Goal: Information Seeking & Learning: Check status

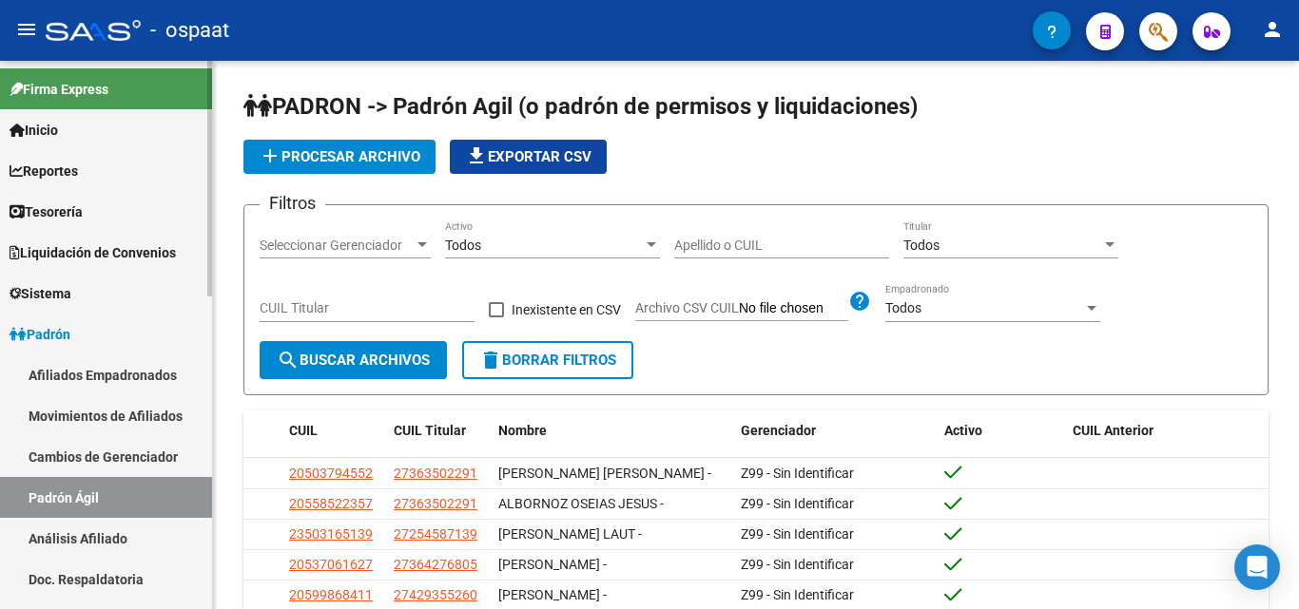
click at [87, 121] on link "Inicio" at bounding box center [106, 129] width 212 height 41
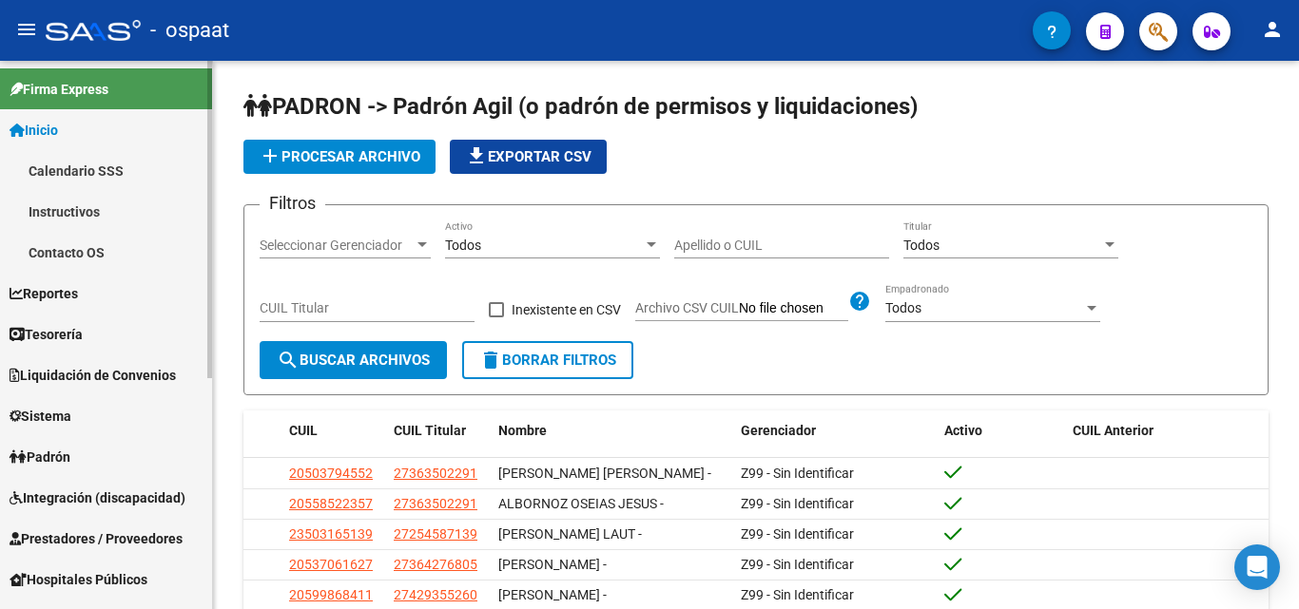
click at [58, 123] on span "Inicio" at bounding box center [34, 130] width 48 height 21
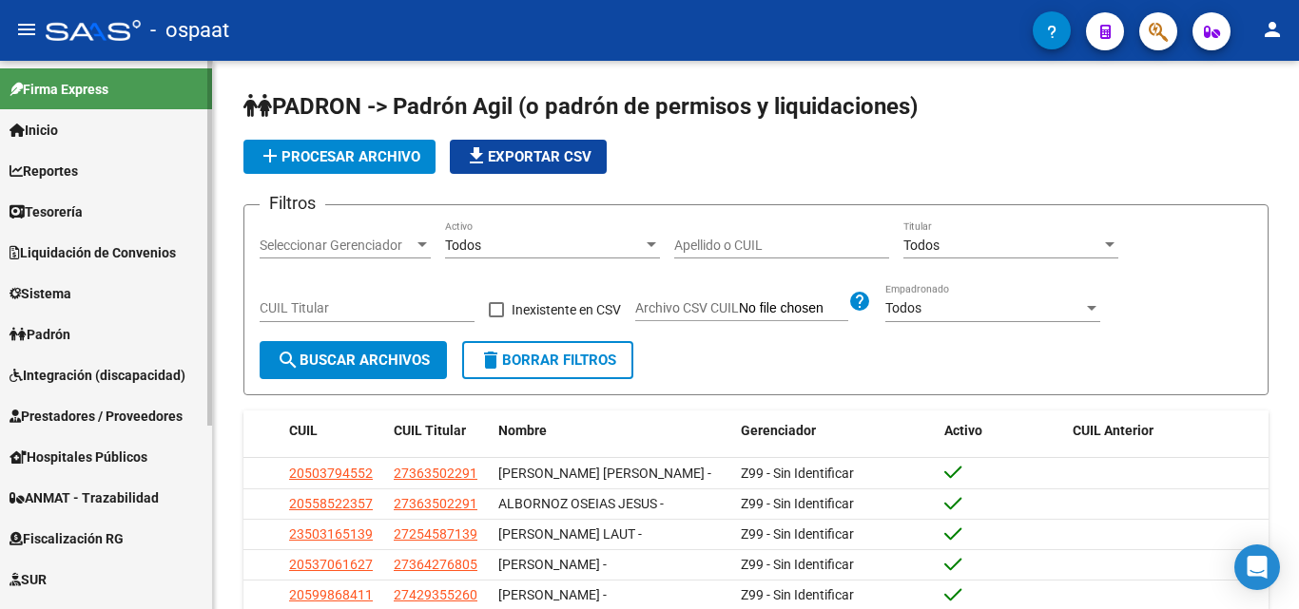
click at [134, 344] on link "Padrón" at bounding box center [106, 334] width 212 height 41
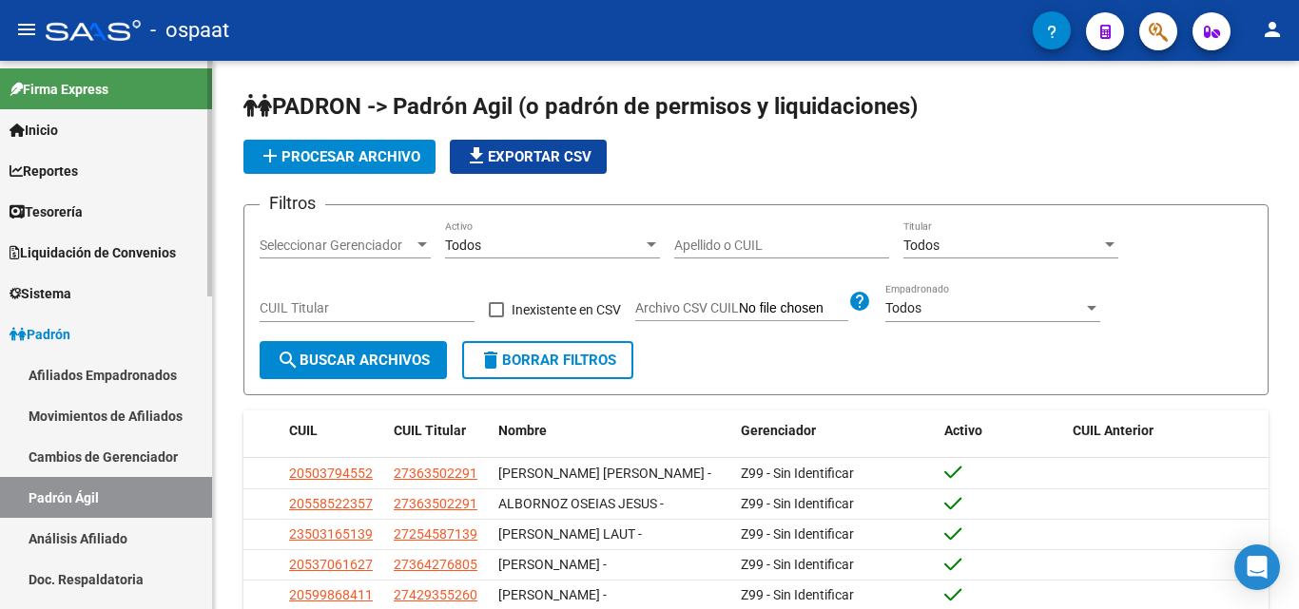
click at [132, 377] on link "Afiliados Empadronados" at bounding box center [106, 375] width 212 height 41
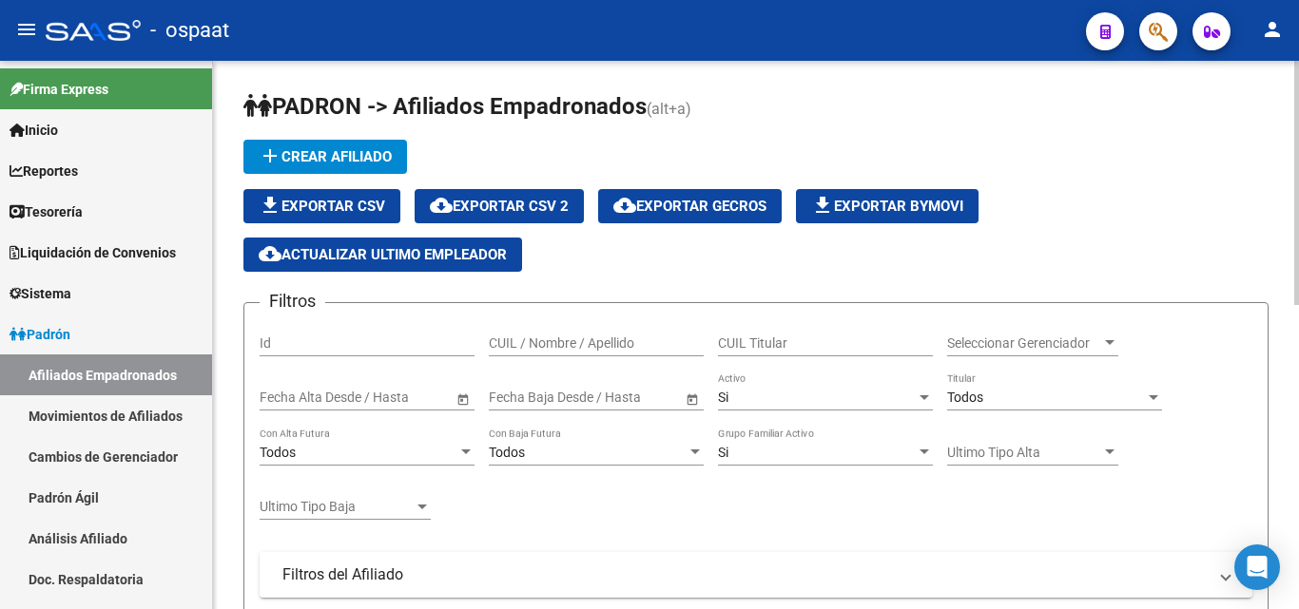
click at [604, 339] on input "CUIL / Nombre / Apellido" at bounding box center [596, 344] width 215 height 16
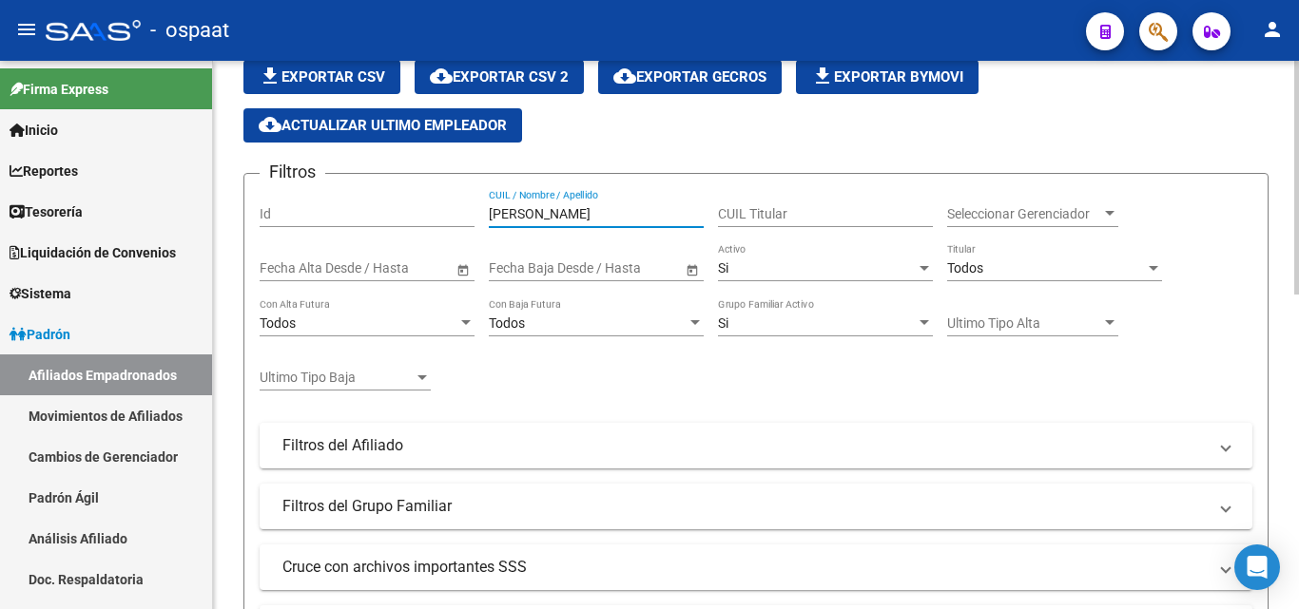
scroll to position [738, 0]
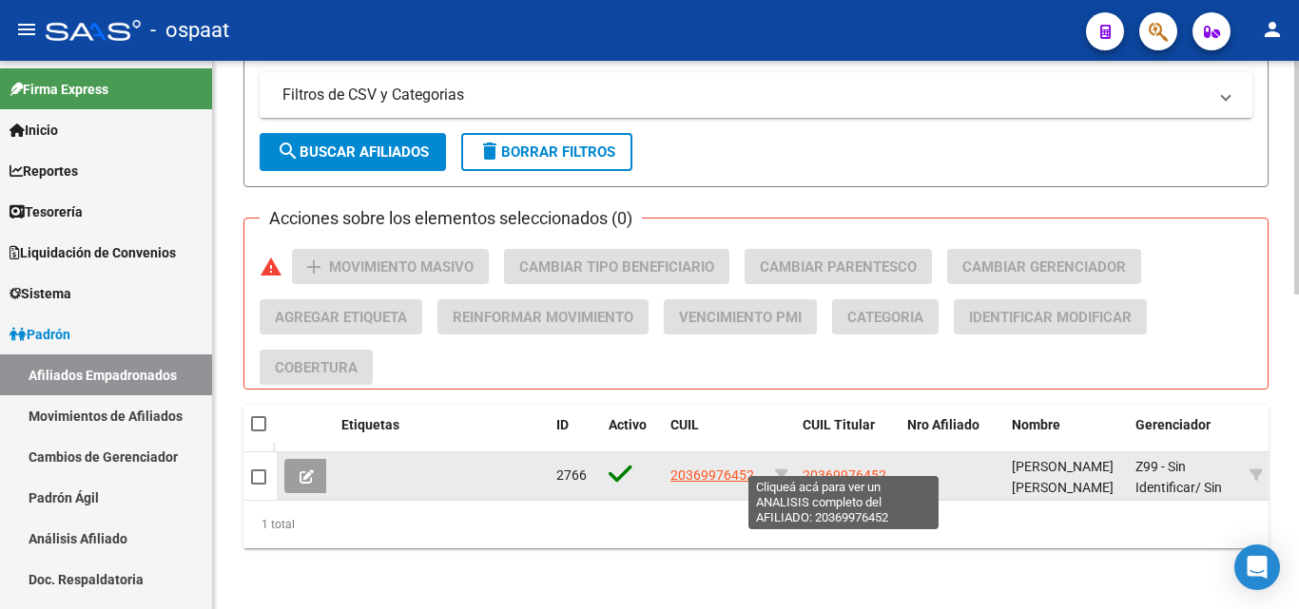
type input "[PERSON_NAME]"
click at [856, 468] on span "20369976452" at bounding box center [844, 475] width 84 height 15
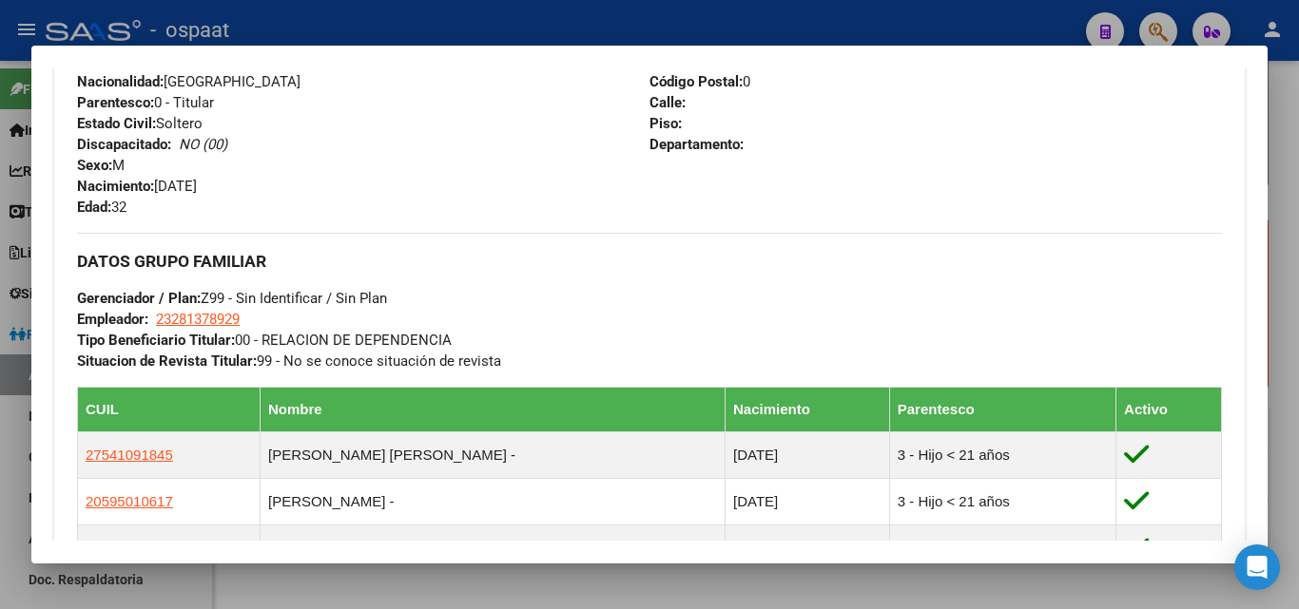
scroll to position [761, 0]
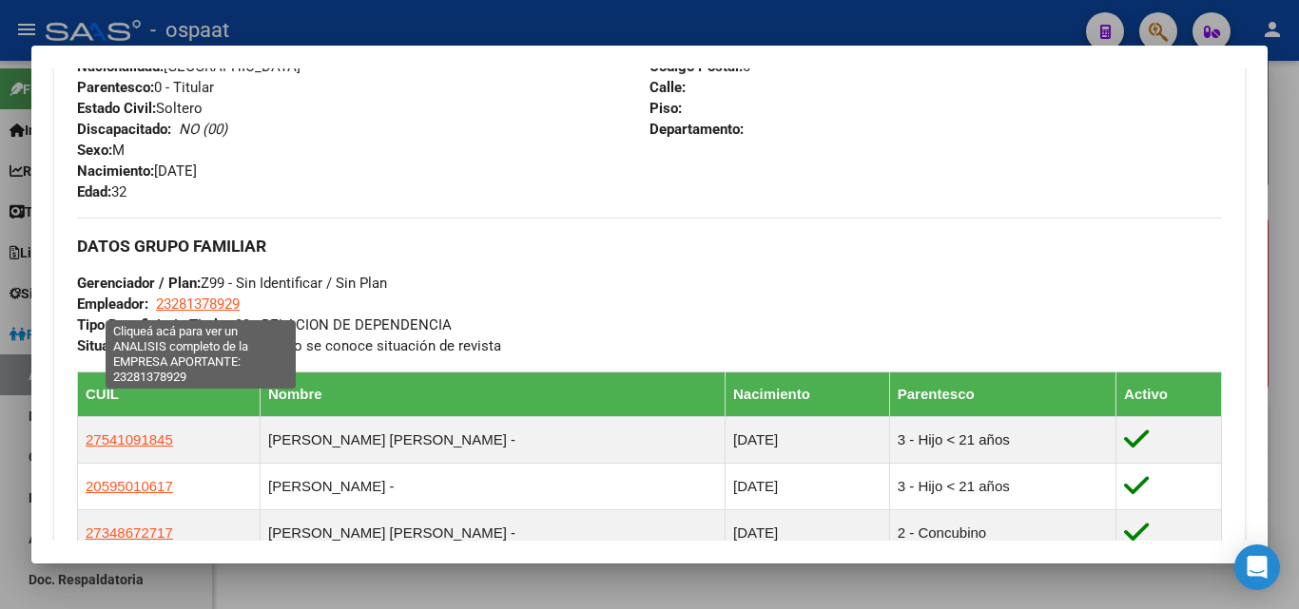
click at [191, 301] on span "23281378929" at bounding box center [198, 304] width 84 height 17
type textarea "23281378929"
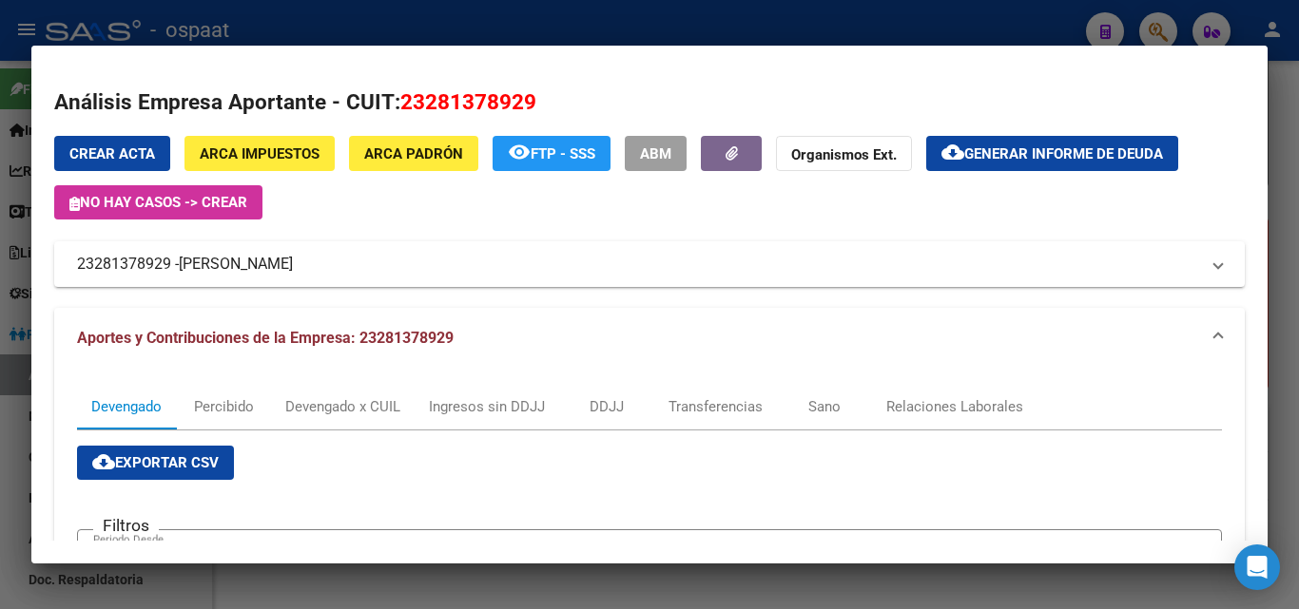
click at [222, 590] on div at bounding box center [649, 304] width 1299 height 609
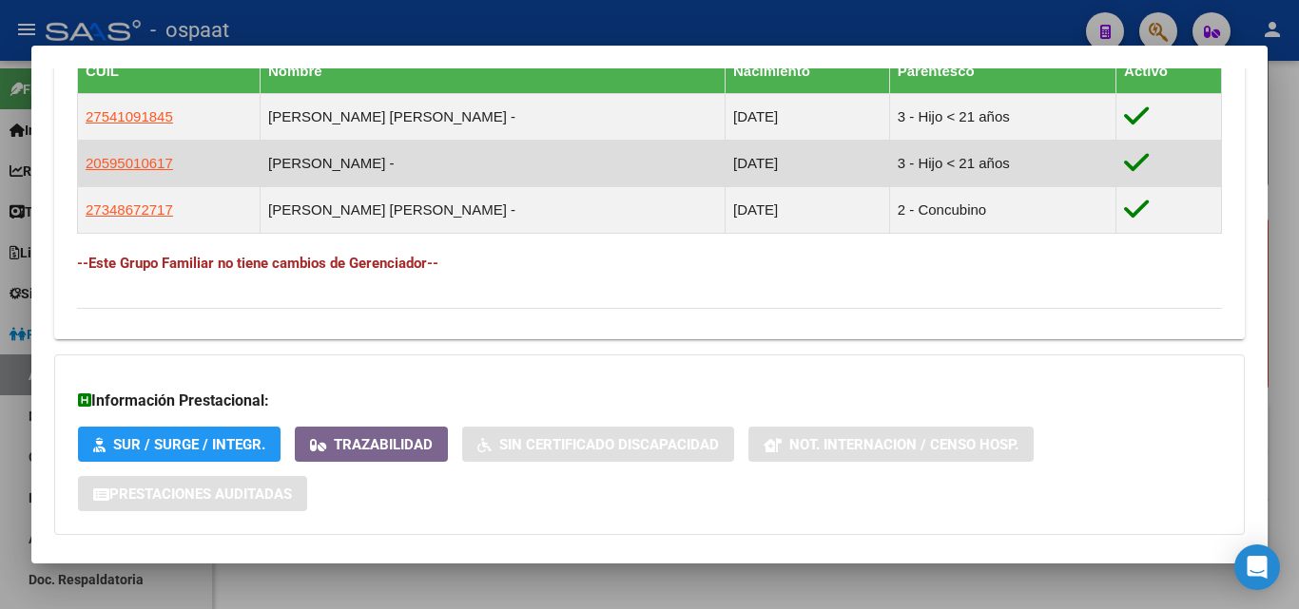
scroll to position [1141, 0]
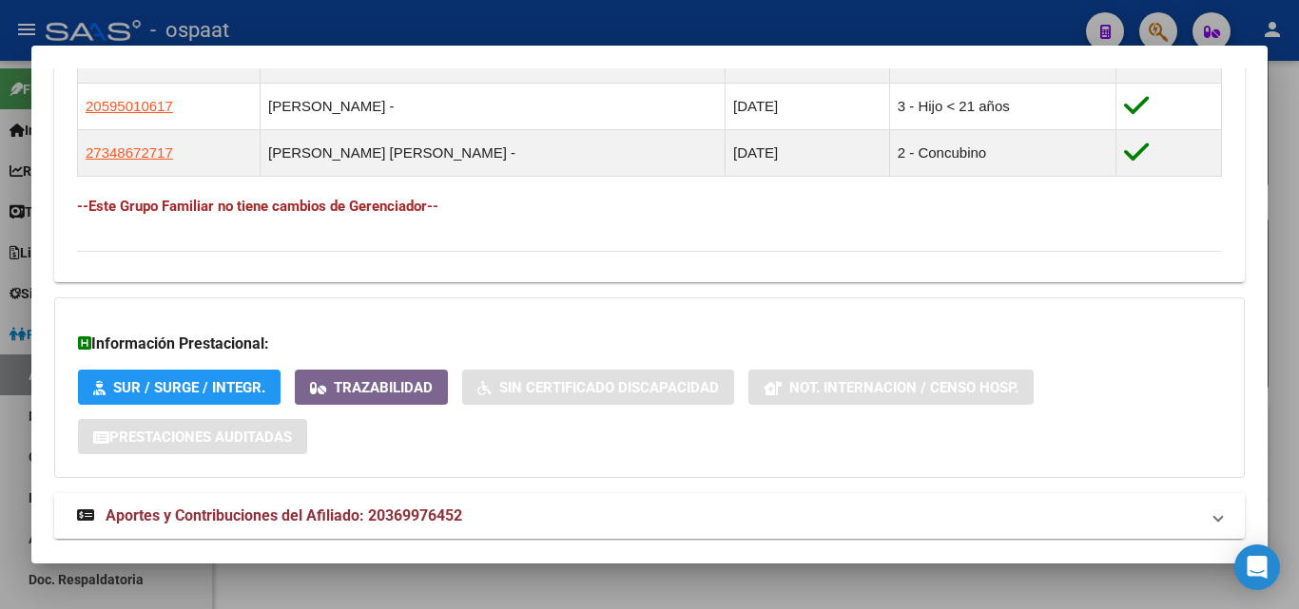
click at [288, 517] on span "Aportes y Contribuciones del Afiliado: 20369976452" at bounding box center [284, 516] width 357 height 18
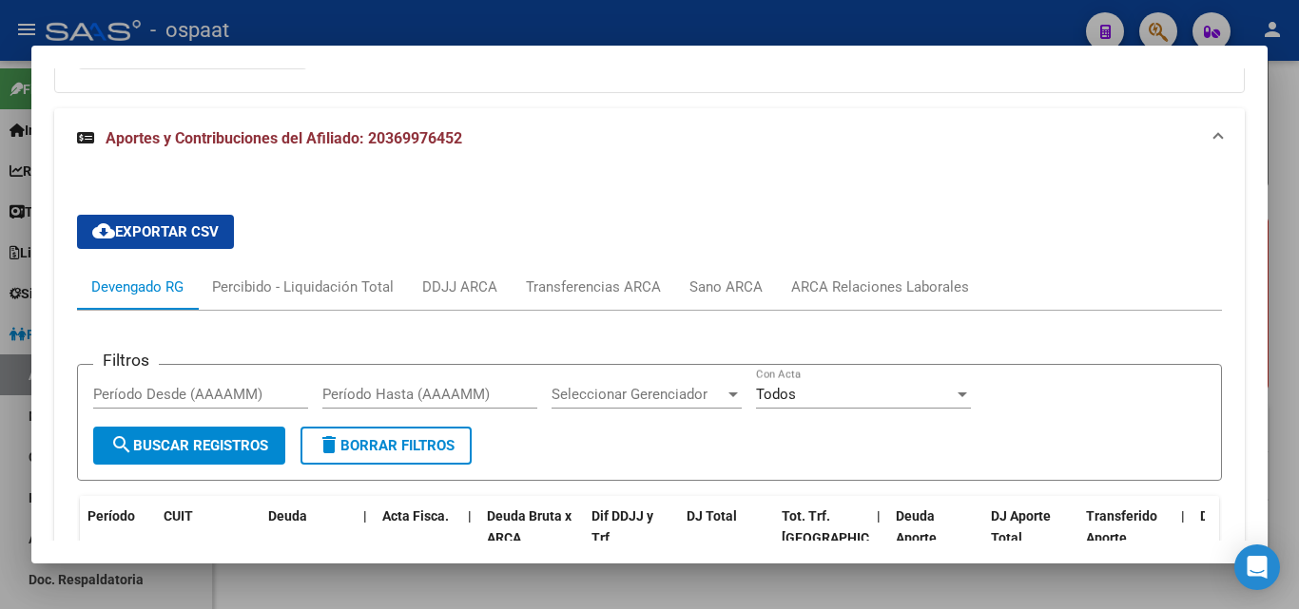
scroll to position [1527, 0]
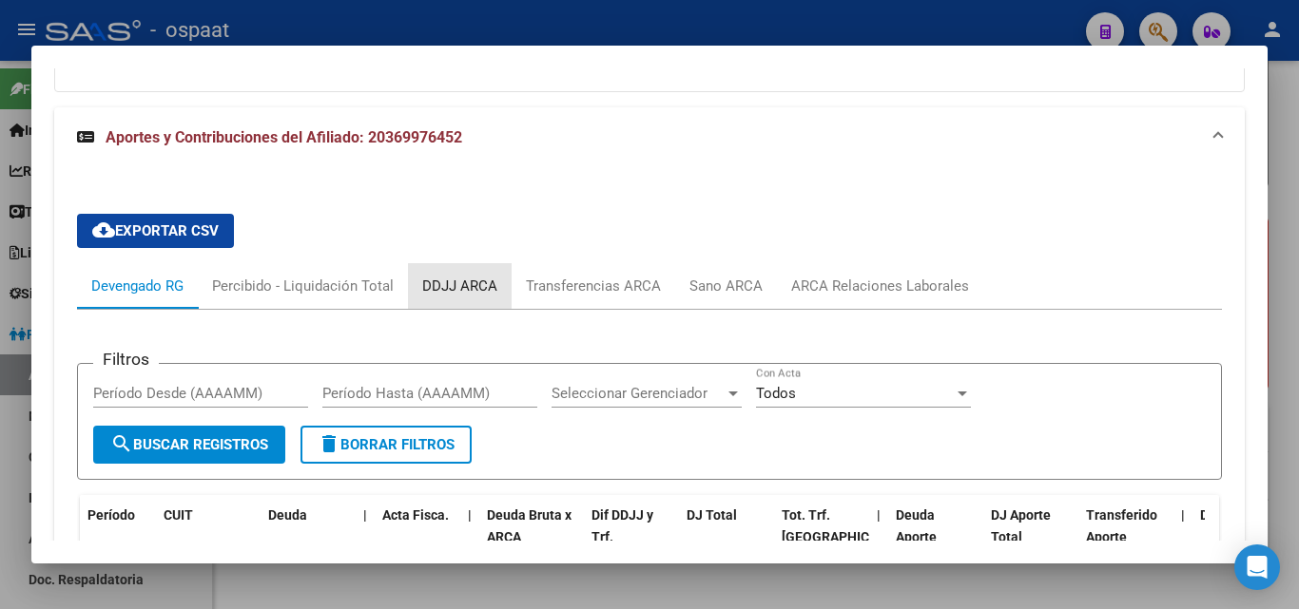
click at [464, 287] on div "DDJJ ARCA" at bounding box center [459, 286] width 75 height 21
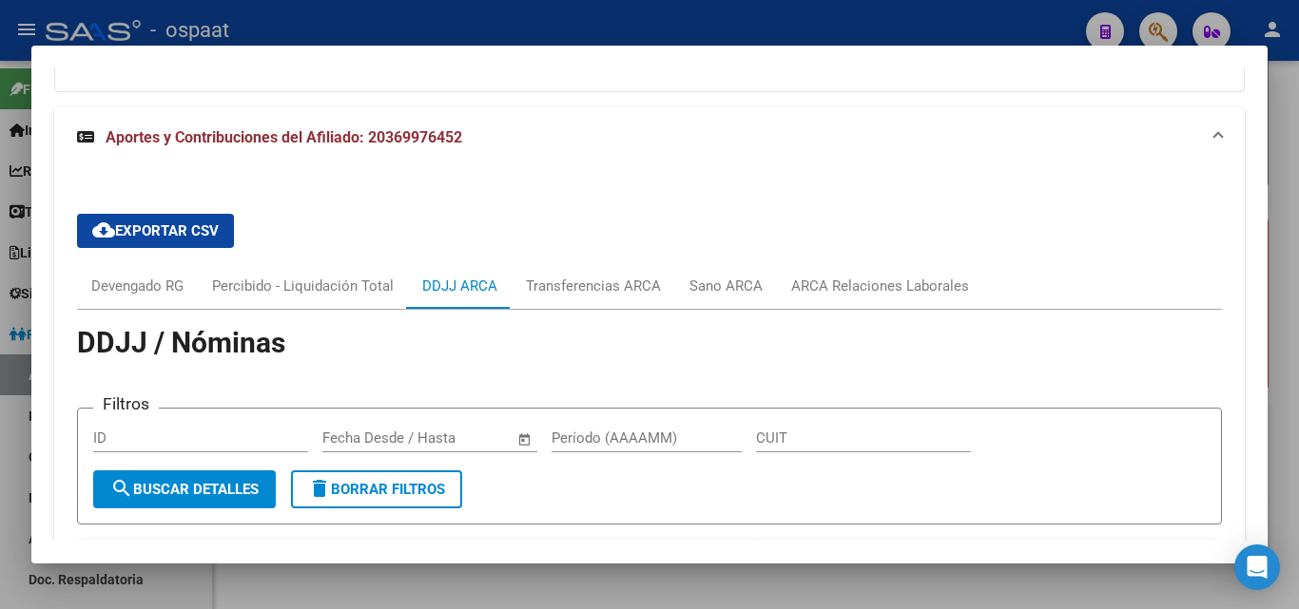
scroll to position [1519, 0]
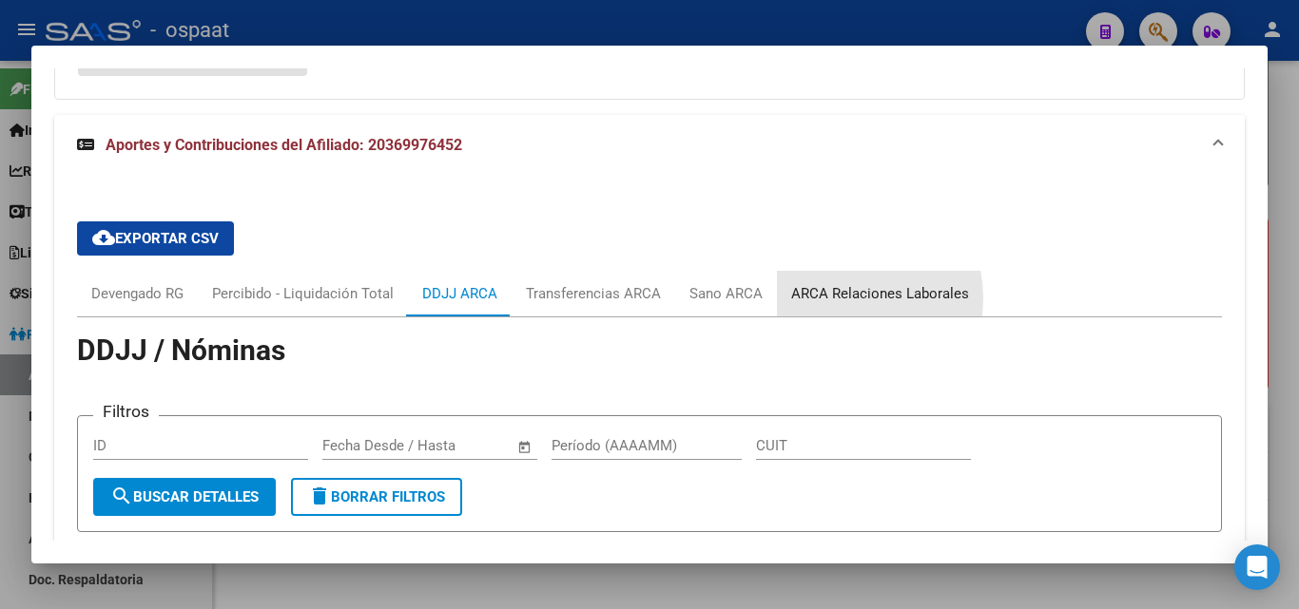
click at [841, 299] on div "ARCA Relaciones Laborales" at bounding box center [880, 293] width 178 height 21
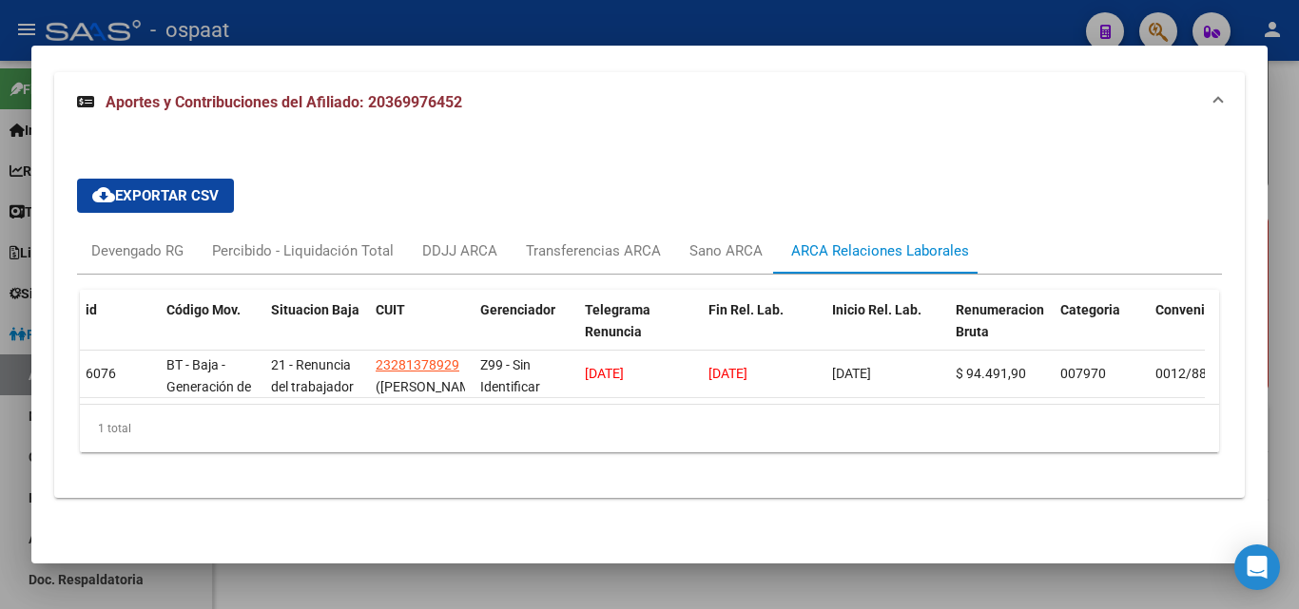
scroll to position [0, 4]
click at [469, 241] on div "DDJJ ARCA" at bounding box center [459, 251] width 75 height 21
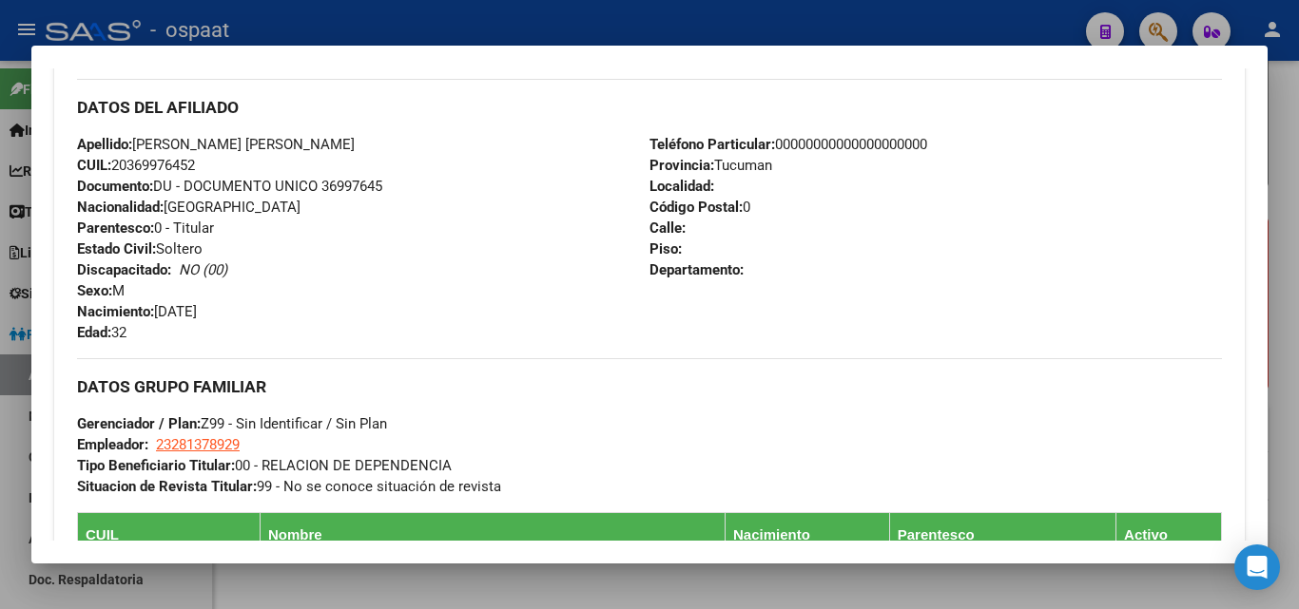
scroll to position [759, 0]
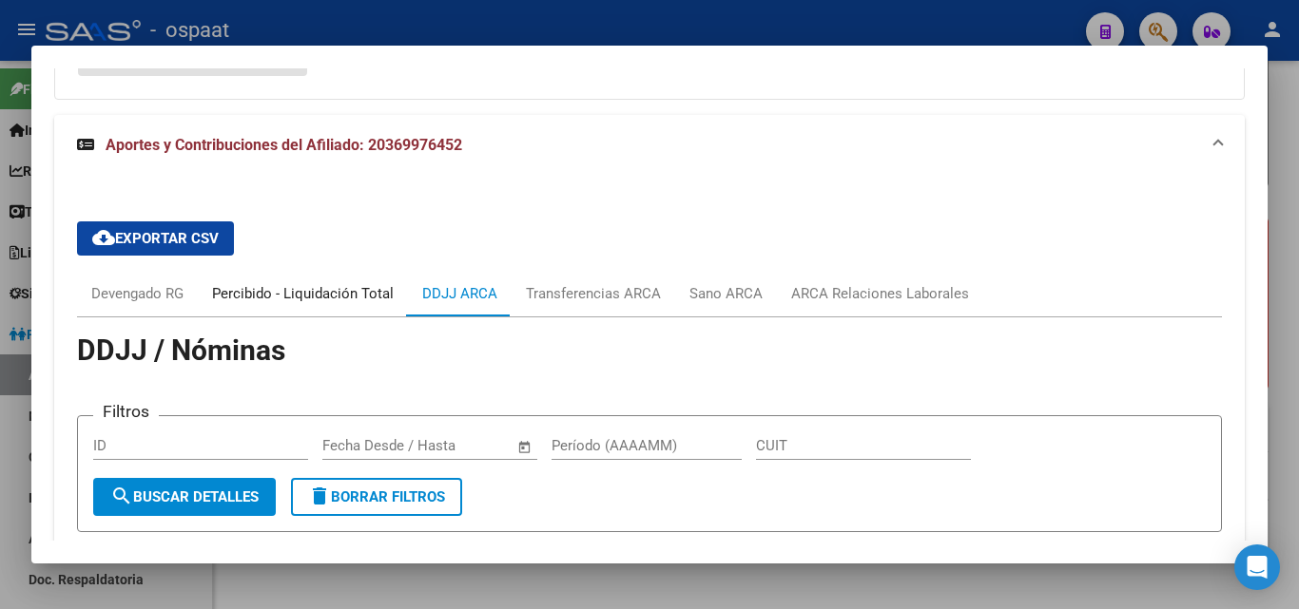
click at [330, 297] on div "Percibido - Liquidación Total" at bounding box center [303, 293] width 182 height 21
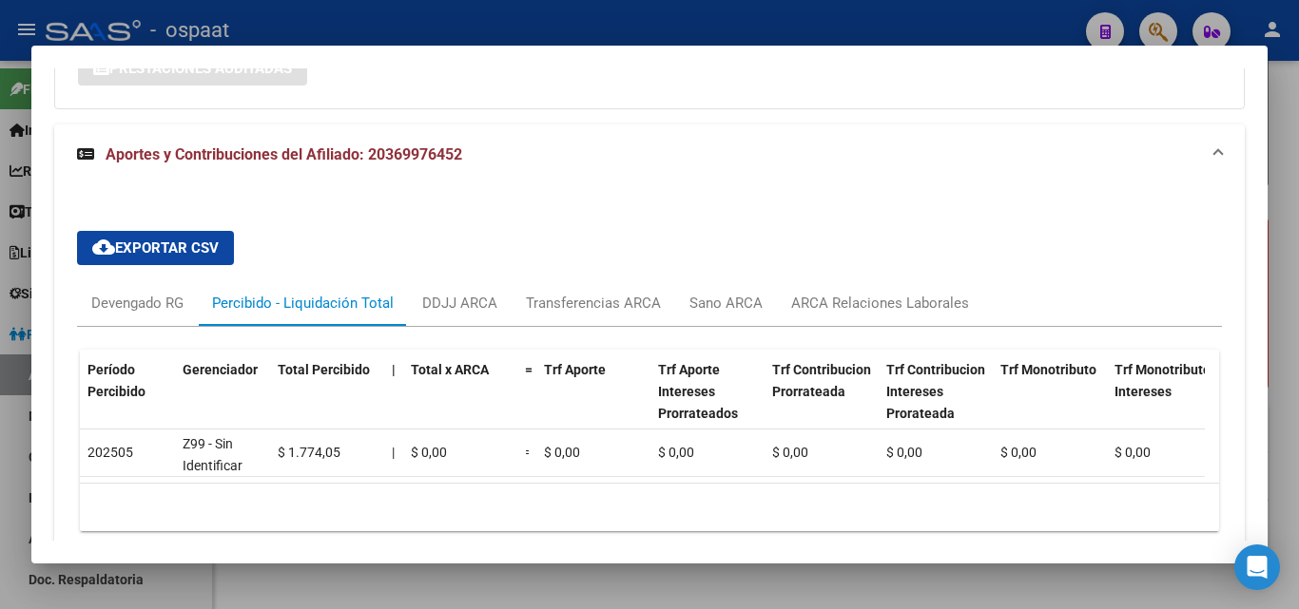
scroll to position [1519, 0]
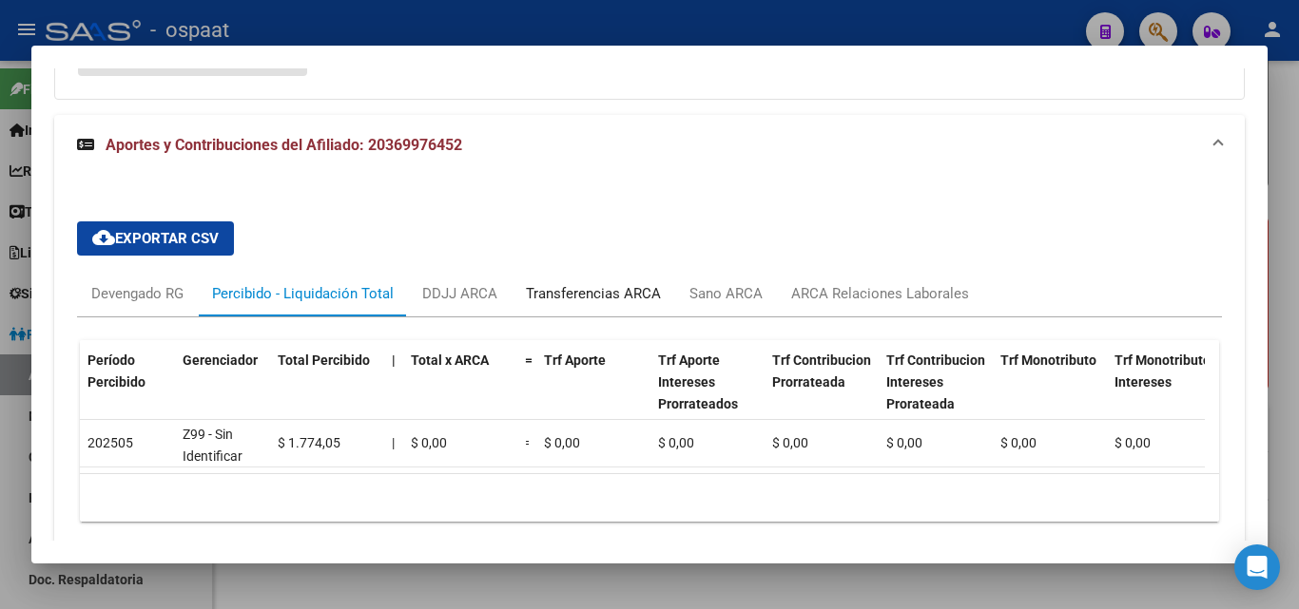
click at [591, 293] on div "Transferencias ARCA" at bounding box center [593, 293] width 135 height 21
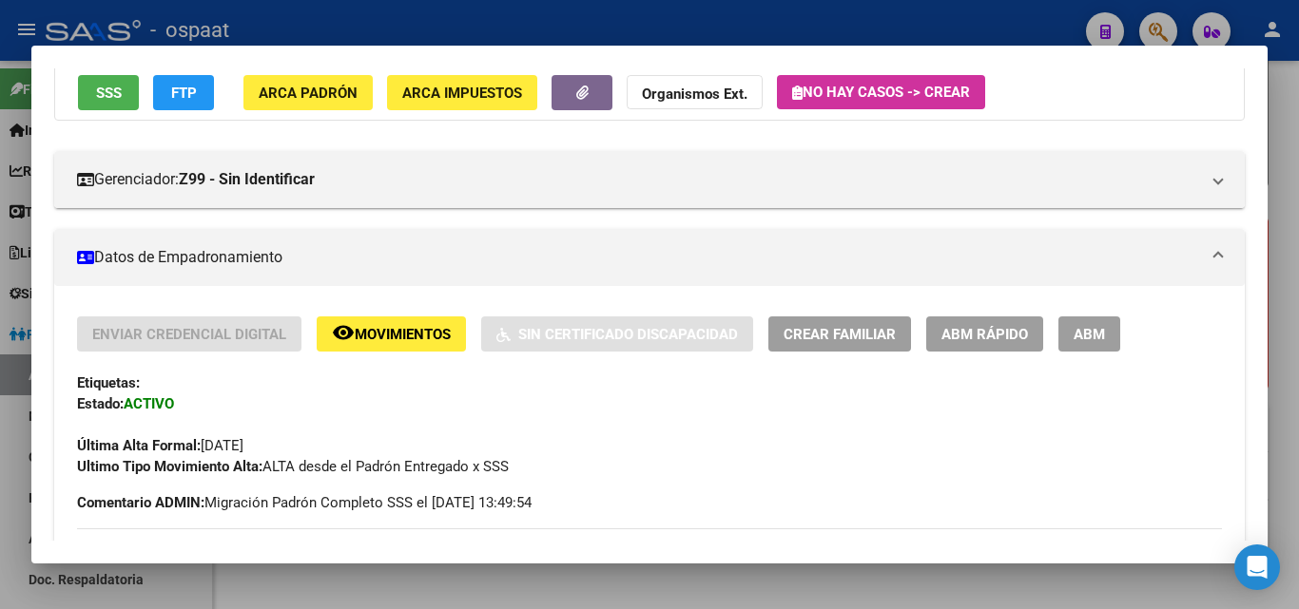
scroll to position [0, 0]
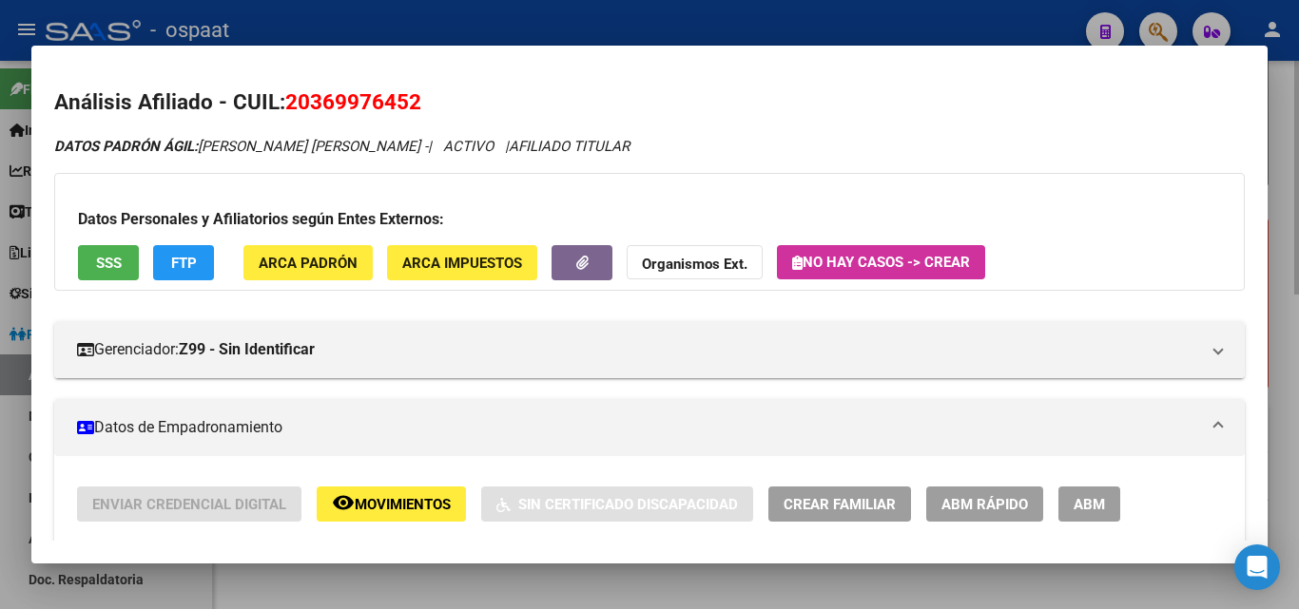
click at [1282, 141] on div at bounding box center [649, 304] width 1299 height 609
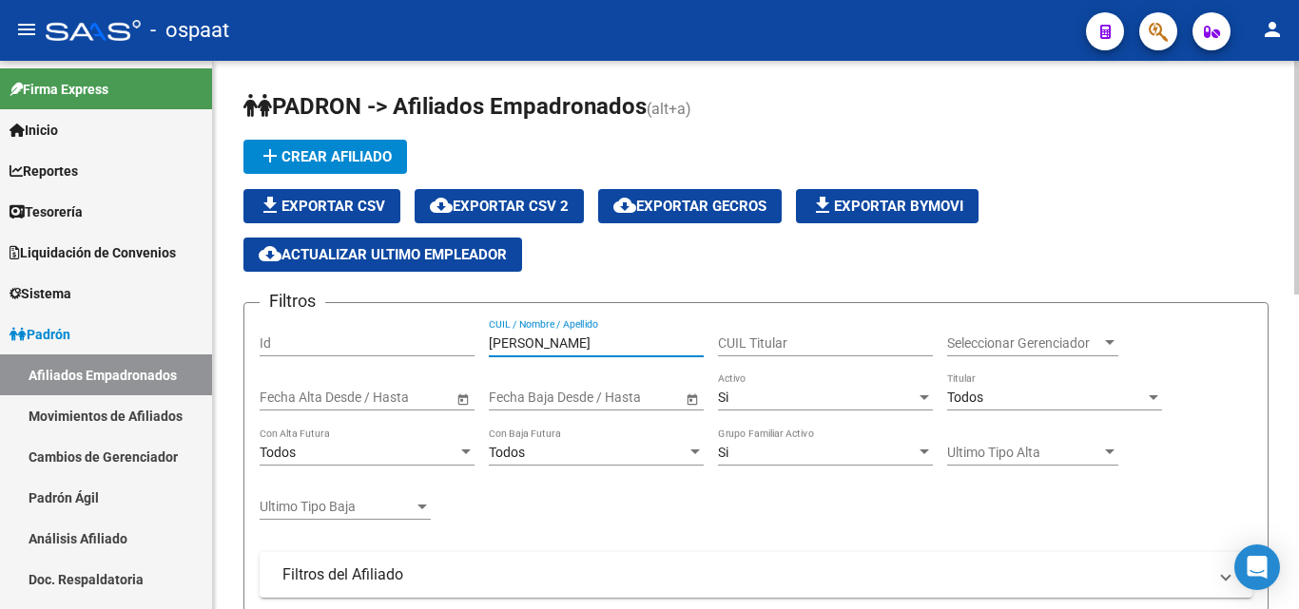
drag, startPoint x: 614, startPoint y: 347, endPoint x: 440, endPoint y: 347, distance: 174.0
click at [440, 347] on div "Filtros Id [PERSON_NAME] CUIL / Nombre / Apellido CUIL Titular Seleccionar Gere…" at bounding box center [756, 549] width 993 height 462
click at [564, 343] on input "NAVARRETEJULIO" at bounding box center [596, 344] width 215 height 16
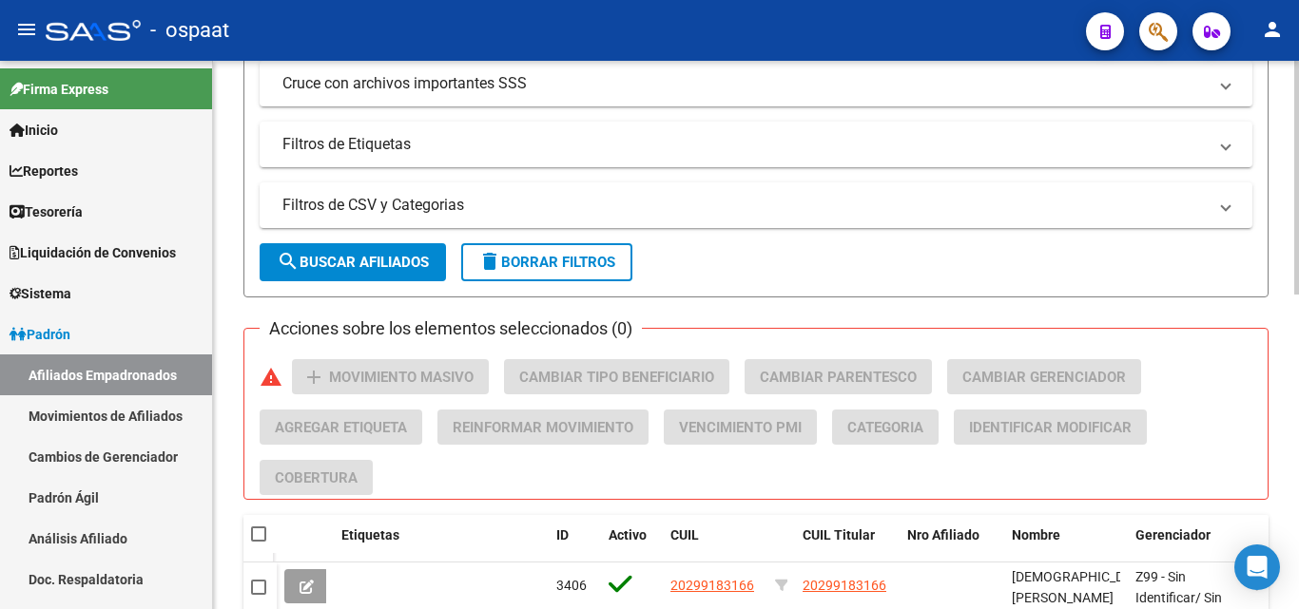
scroll to position [738, 0]
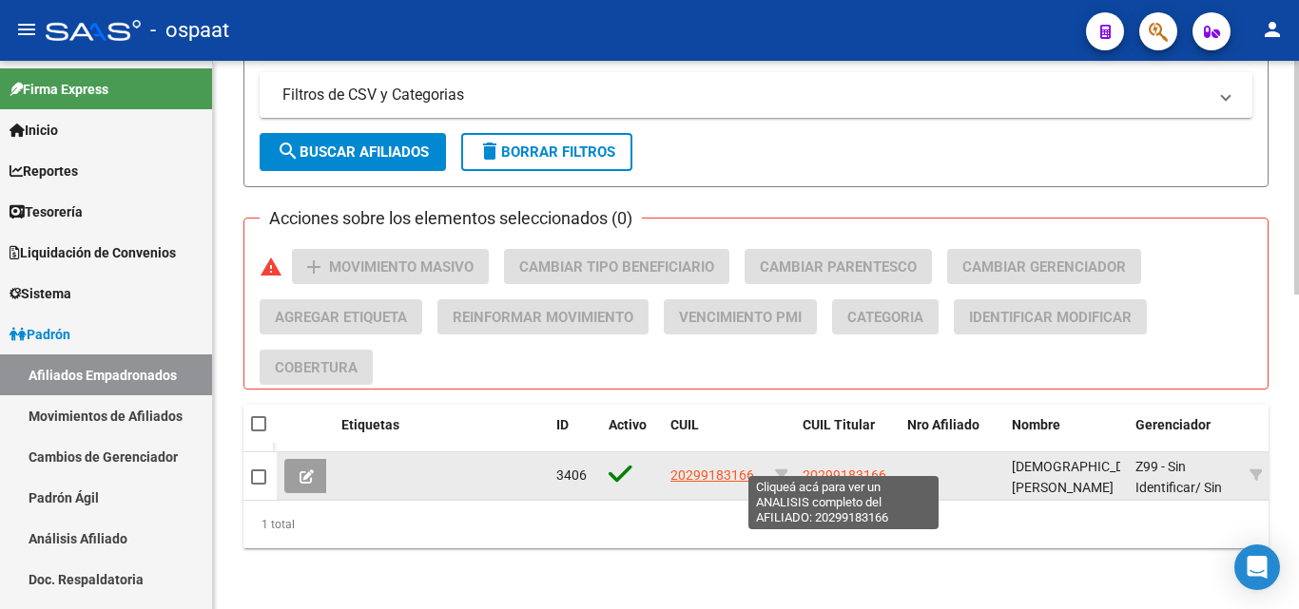
type input "[PERSON_NAME]"
click at [828, 468] on span "20299183166" at bounding box center [844, 475] width 84 height 15
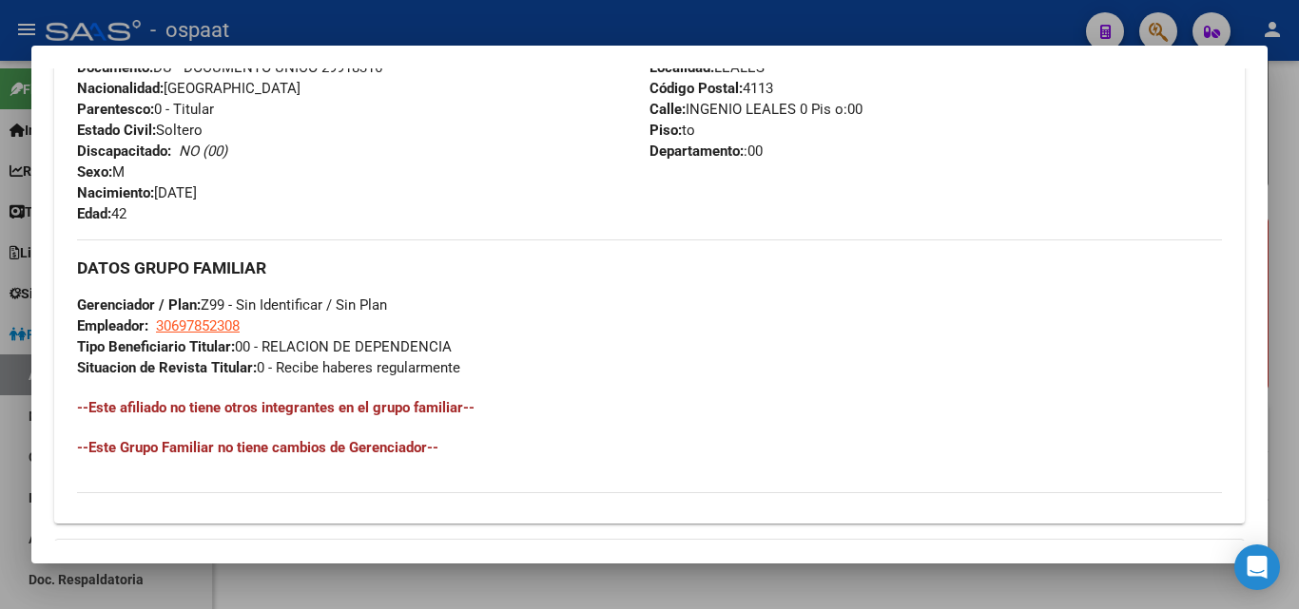
scroll to position [570, 0]
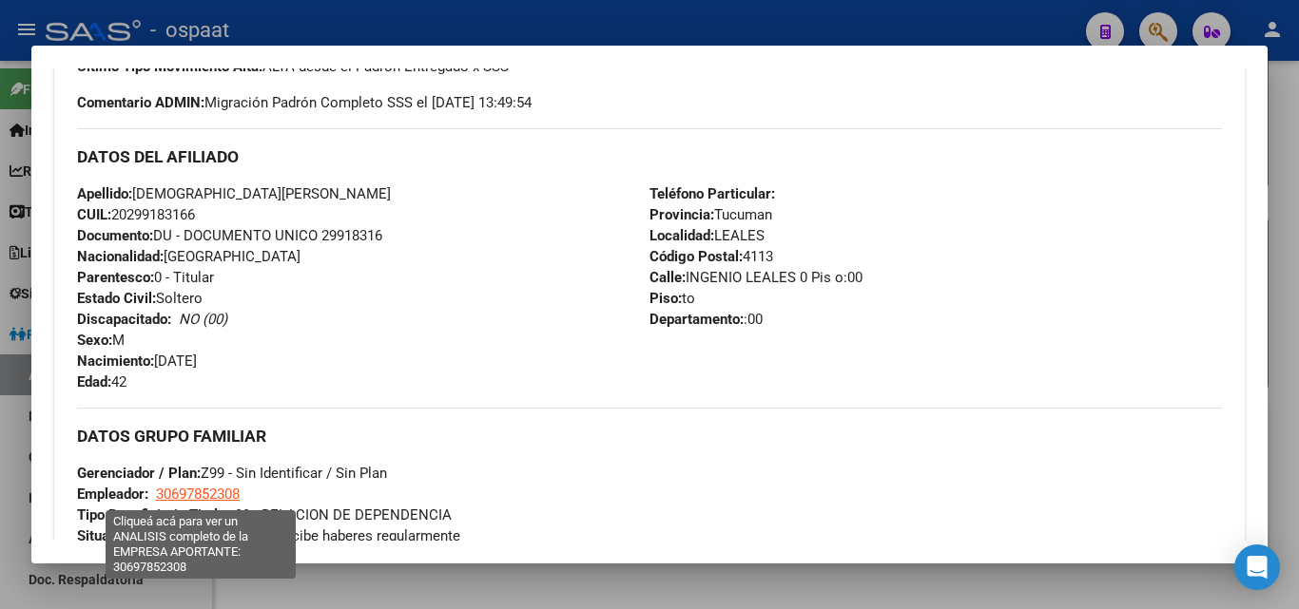
click at [217, 491] on span "30697852308" at bounding box center [198, 494] width 84 height 17
type textarea "30697852308"
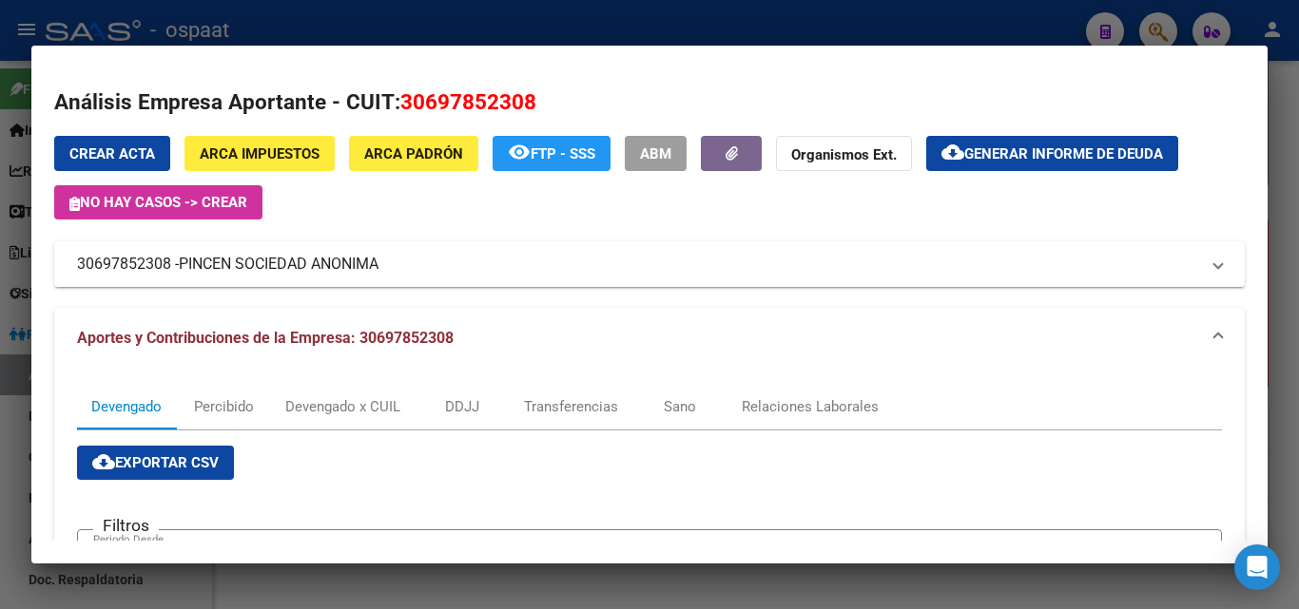
drag, startPoint x: 1293, startPoint y: 380, endPoint x: 1121, endPoint y: 468, distance: 193.0
click at [1292, 380] on div at bounding box center [649, 304] width 1299 height 609
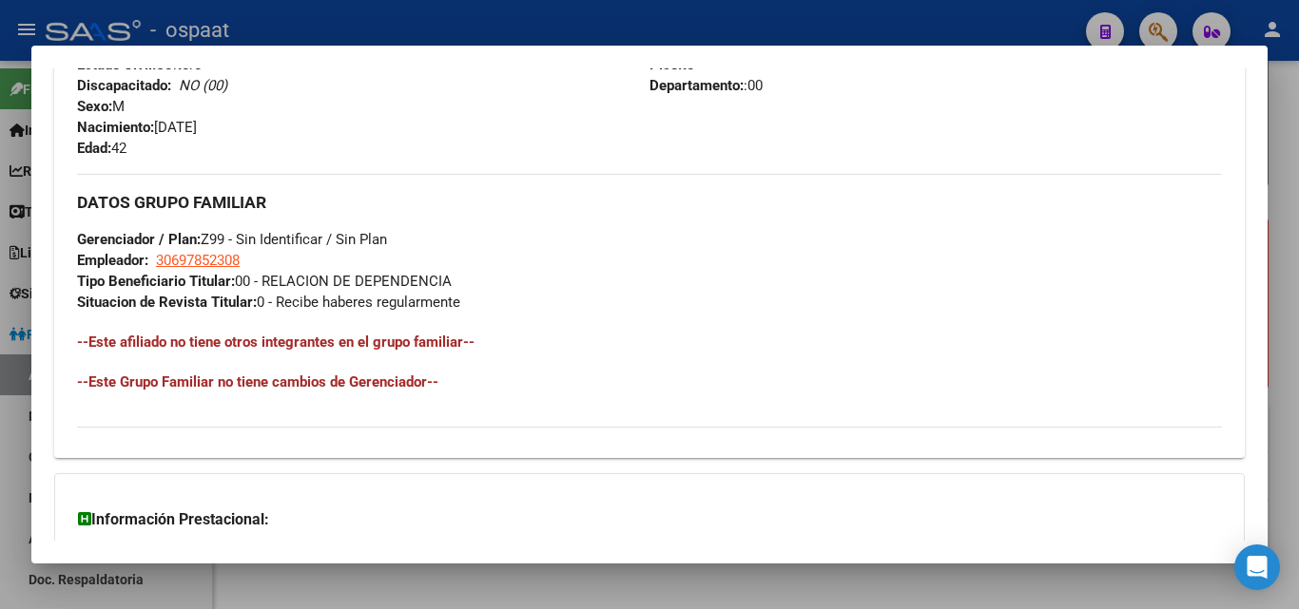
scroll to position [1021, 0]
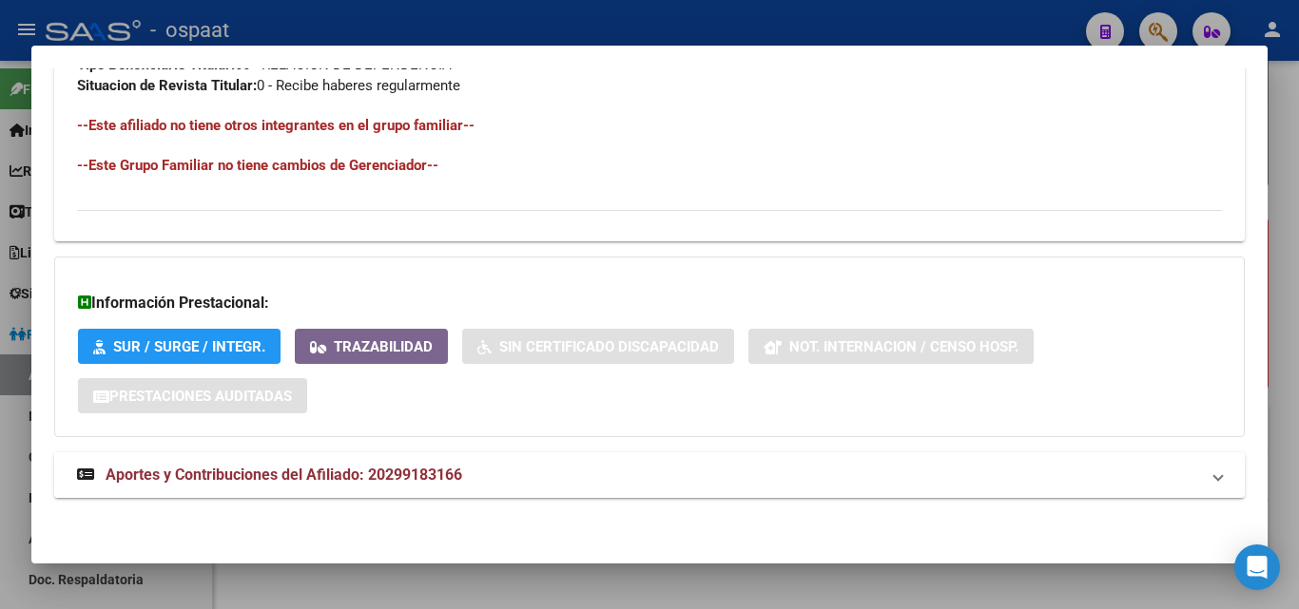
click at [413, 474] on span "Aportes y Contribuciones del Afiliado: 20299183166" at bounding box center [284, 475] width 357 height 18
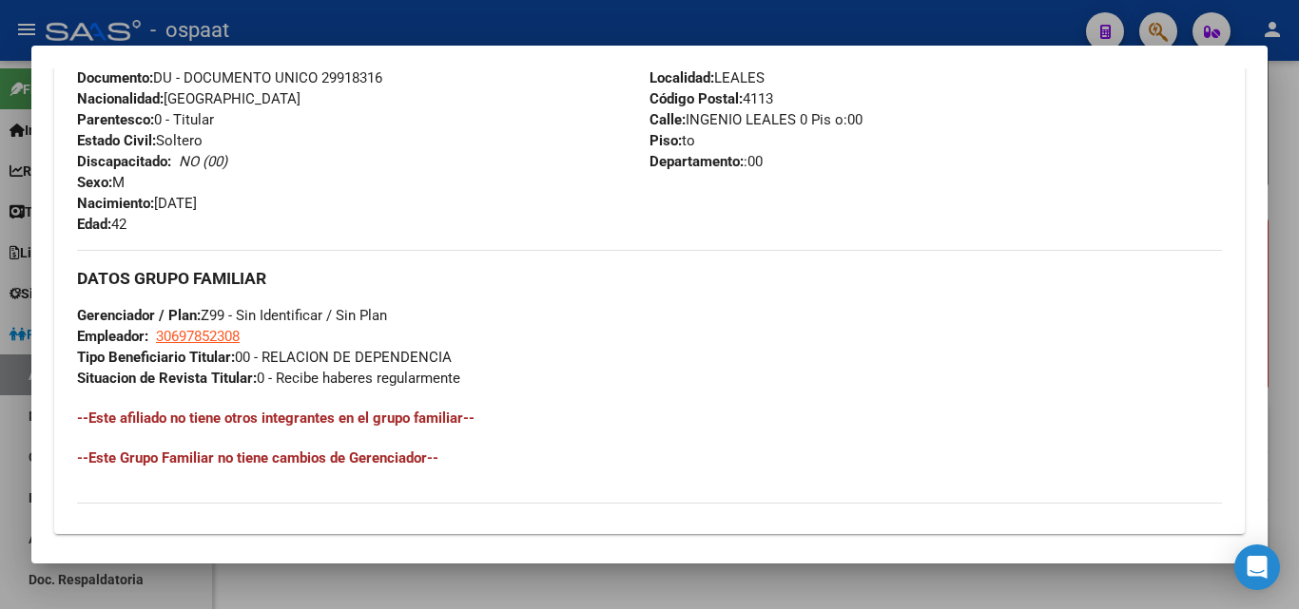
scroll to position [725, 0]
